Goal: Transaction & Acquisition: Obtain resource

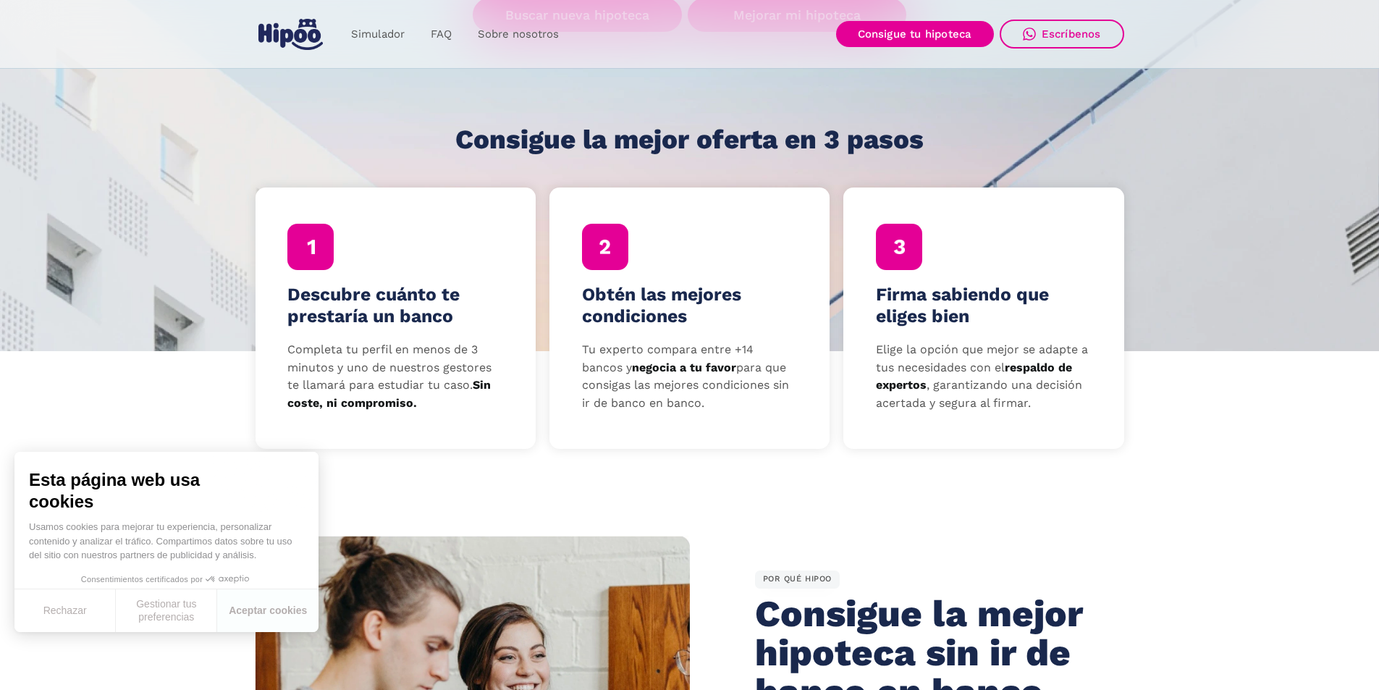
scroll to position [434, 0]
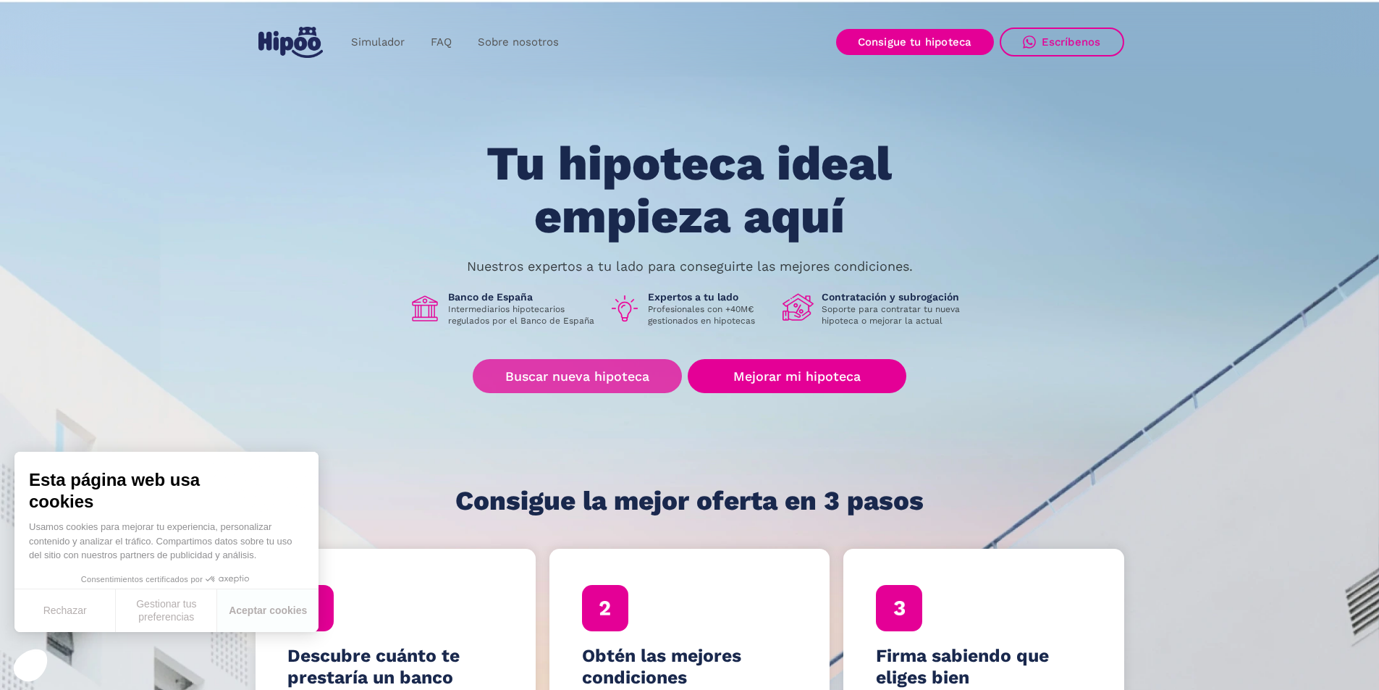
click at [549, 389] on link "Buscar nueva hipoteca" at bounding box center [577, 376] width 209 height 34
